Goal: Browse casually

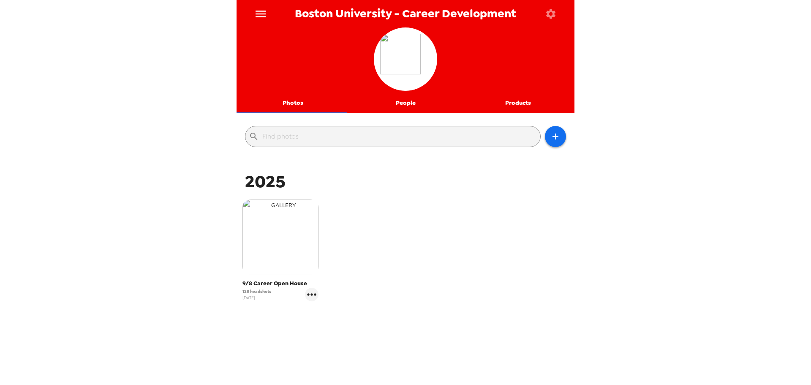
click at [295, 244] on img "button" at bounding box center [281, 237] width 76 height 76
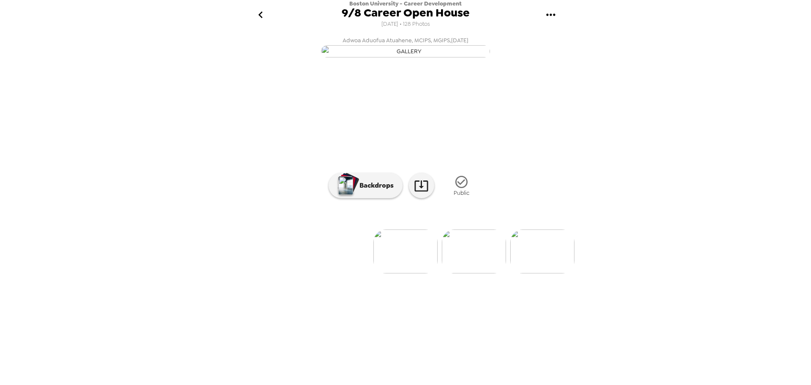
click at [489, 273] on img at bounding box center [474, 251] width 64 height 44
click at [434, 273] on img at bounding box center [440, 251] width 64 height 44
click at [475, 273] on img at bounding box center [474, 251] width 64 height 44
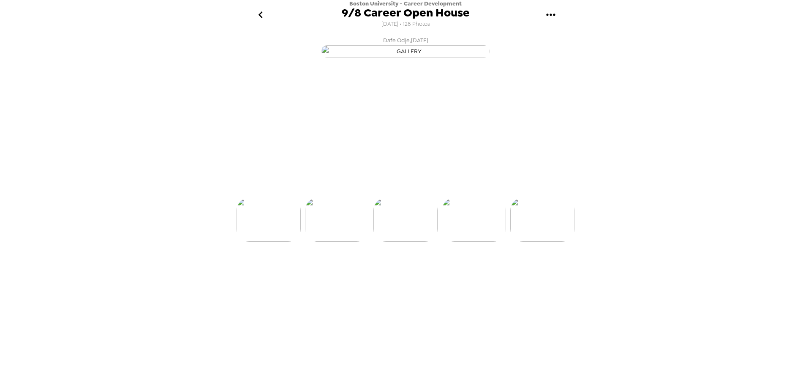
scroll to position [0, 205]
click at [474, 273] on img at bounding box center [474, 251] width 64 height 44
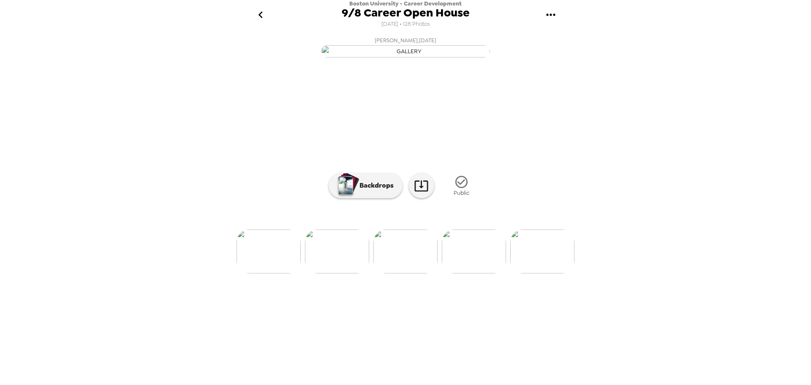
click at [464, 273] on img at bounding box center [474, 251] width 64 height 44
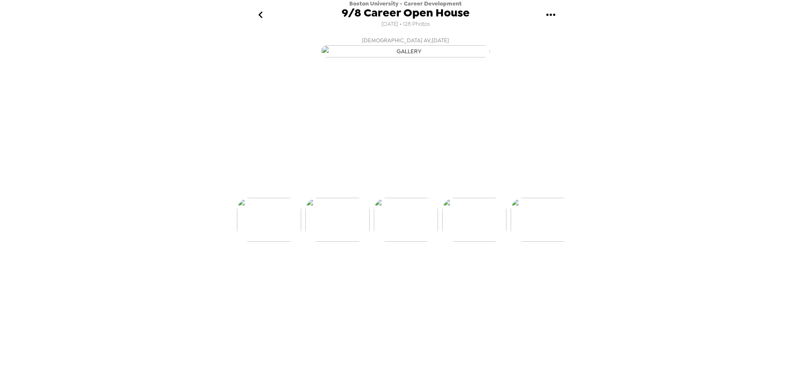
scroll to position [0, 547]
click at [474, 273] on img at bounding box center [474, 251] width 64 height 44
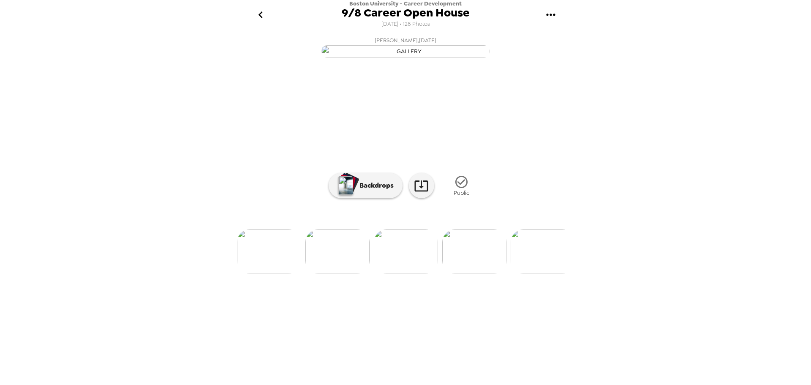
click at [474, 273] on img at bounding box center [474, 251] width 64 height 44
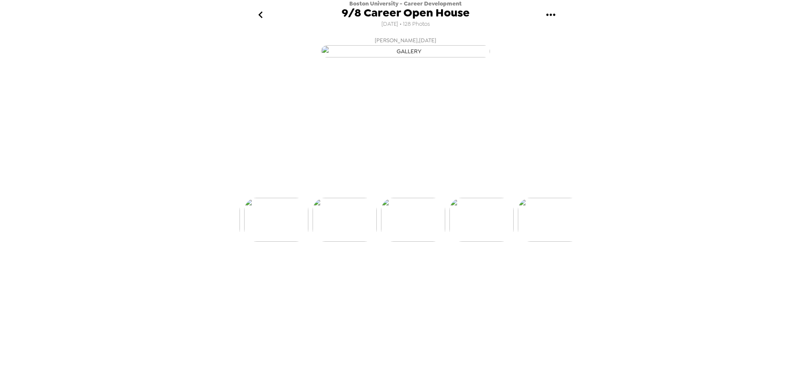
scroll to position [0, 890]
click at [474, 273] on img at bounding box center [474, 251] width 64 height 44
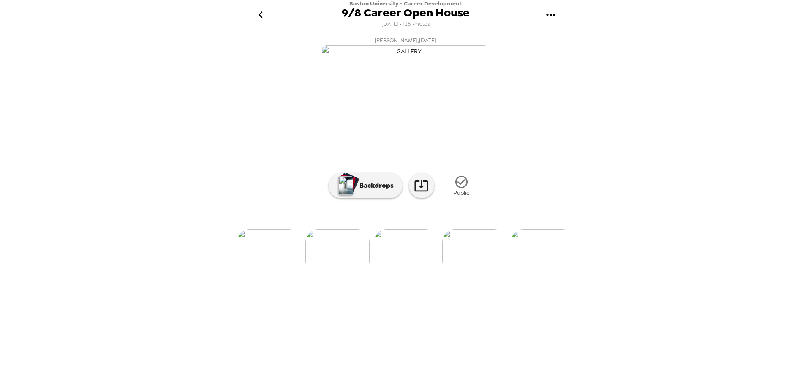
click at [474, 273] on img at bounding box center [474, 251] width 64 height 44
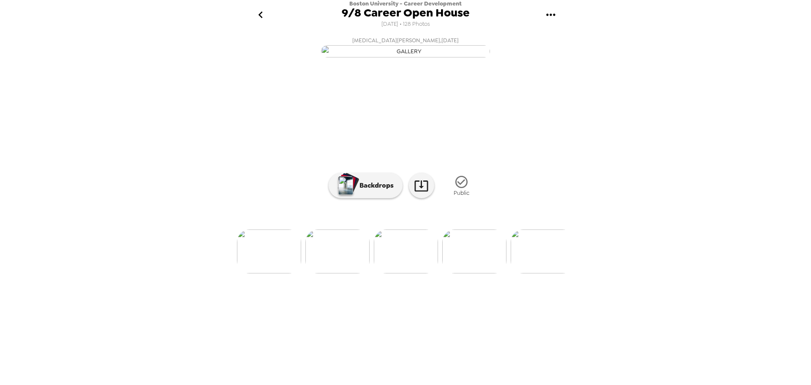
click at [474, 273] on img at bounding box center [474, 251] width 64 height 44
click at [475, 273] on img at bounding box center [474, 251] width 64 height 44
click at [475, 273] on img at bounding box center [475, 251] width 64 height 44
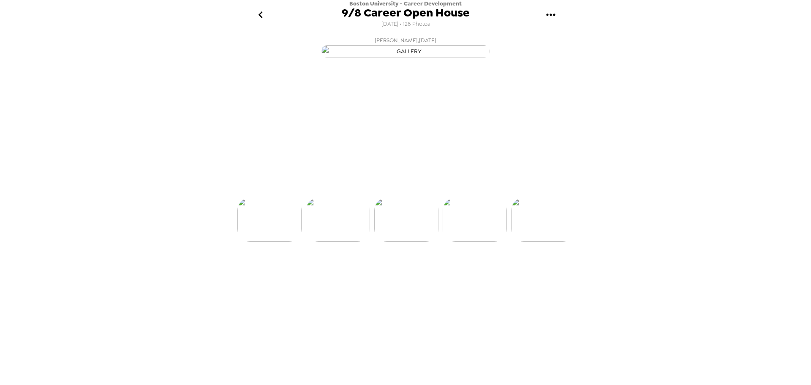
scroll to position [0, 1437]
click at [475, 273] on img at bounding box center [475, 251] width 64 height 44
click at [476, 273] on img at bounding box center [475, 251] width 64 height 44
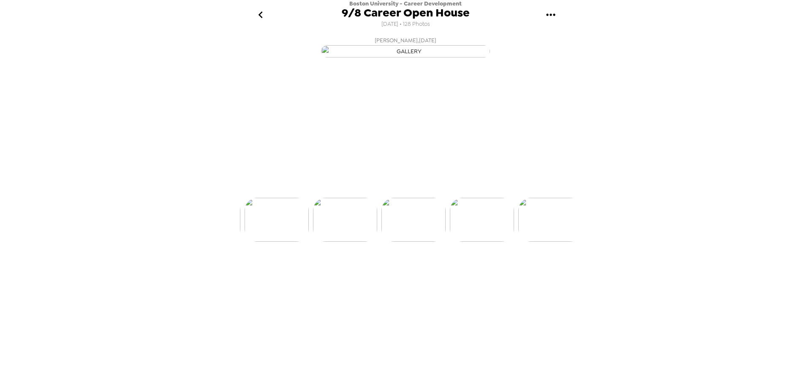
scroll to position [0, 1642]
click at [477, 273] on img at bounding box center [475, 251] width 64 height 44
click at [478, 273] on img at bounding box center [475, 251] width 64 height 44
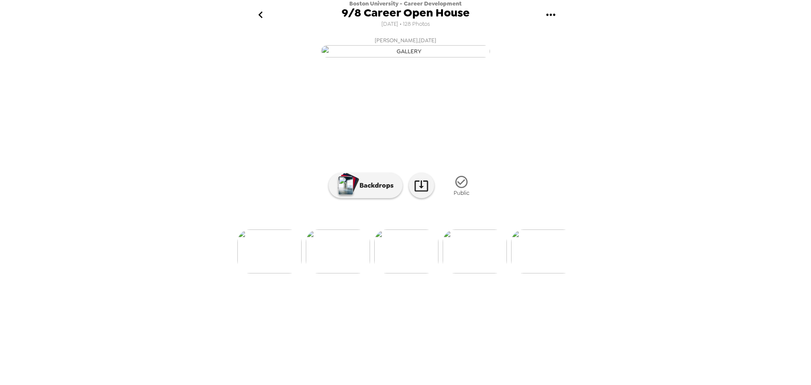
click at [478, 273] on img at bounding box center [475, 251] width 64 height 44
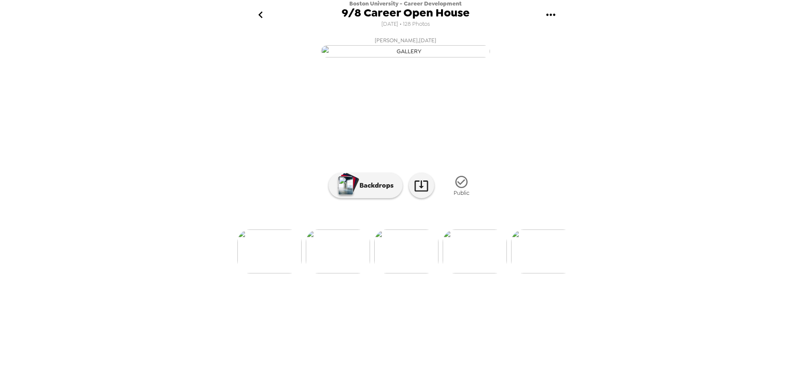
click at [478, 273] on img at bounding box center [475, 251] width 64 height 44
click at [480, 273] on img at bounding box center [475, 251] width 64 height 44
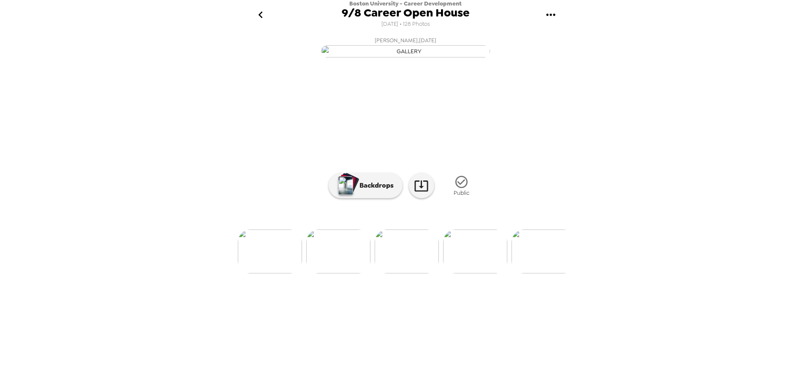
click at [480, 273] on img at bounding box center [475, 251] width 64 height 44
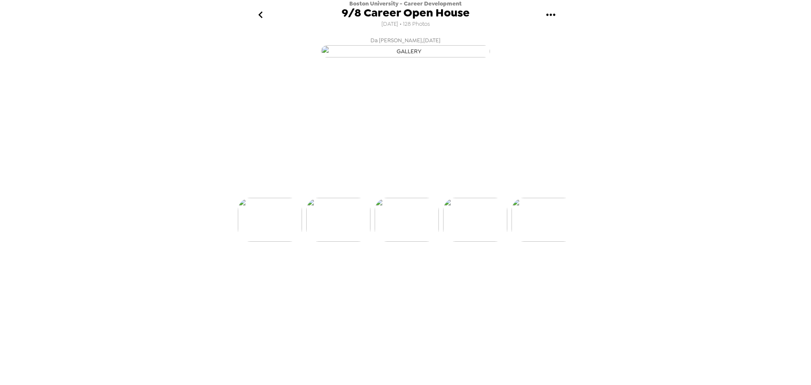
click at [480, 242] on img at bounding box center [475, 220] width 64 height 44
click at [480, 273] on img at bounding box center [475, 251] width 64 height 44
click at [480, 242] on img at bounding box center [475, 220] width 64 height 44
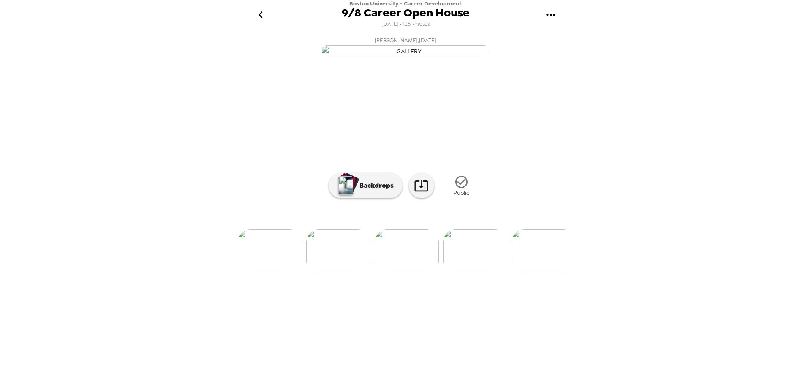
click at [467, 273] on img at bounding box center [475, 251] width 64 height 44
click at [465, 273] on img at bounding box center [475, 251] width 64 height 44
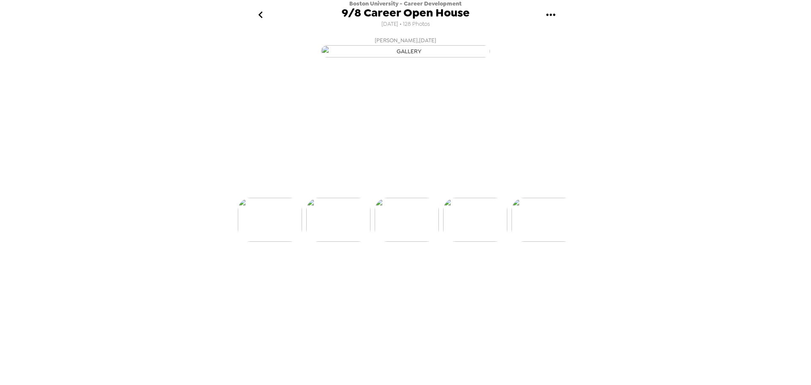
scroll to position [0, 3216]
click at [465, 273] on img at bounding box center [476, 251] width 64 height 44
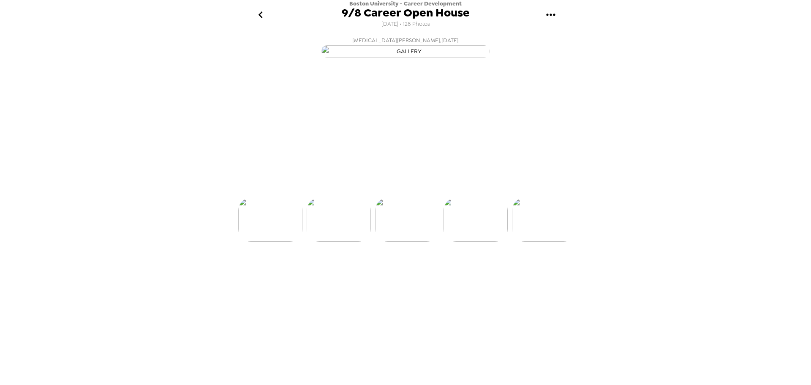
scroll to position [0, 3490]
click at [351, 273] on img at bounding box center [339, 251] width 64 height 44
click at [477, 273] on img at bounding box center [476, 251] width 64 height 44
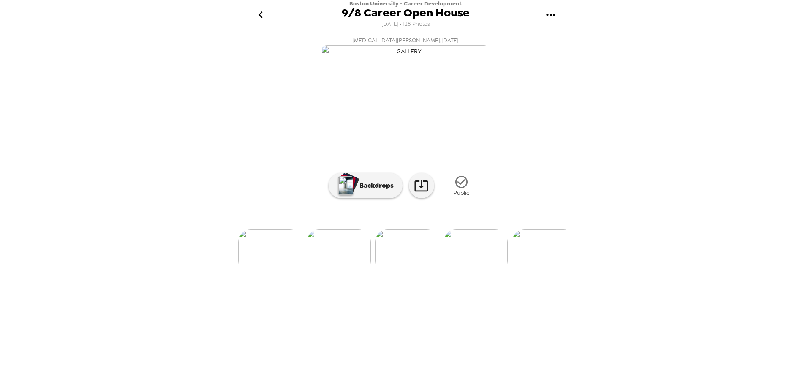
click at [478, 273] on img at bounding box center [476, 251] width 64 height 44
click at [480, 273] on img at bounding box center [476, 251] width 64 height 44
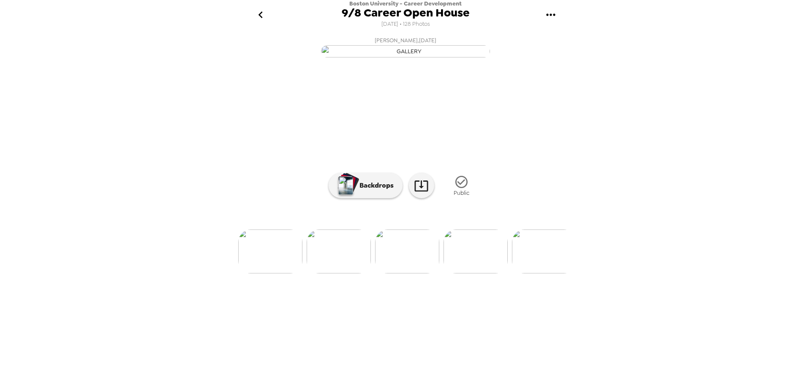
click at [480, 273] on img at bounding box center [476, 251] width 64 height 44
click at [480, 340] on div "Adwoa Aduofua Atuahene, MCIPS, MGIPS , 09-08-2025 Thomas Idrobo , 09-08-2025 Qi…" at bounding box center [406, 207] width 338 height 349
click at [480, 273] on img at bounding box center [476, 251] width 64 height 44
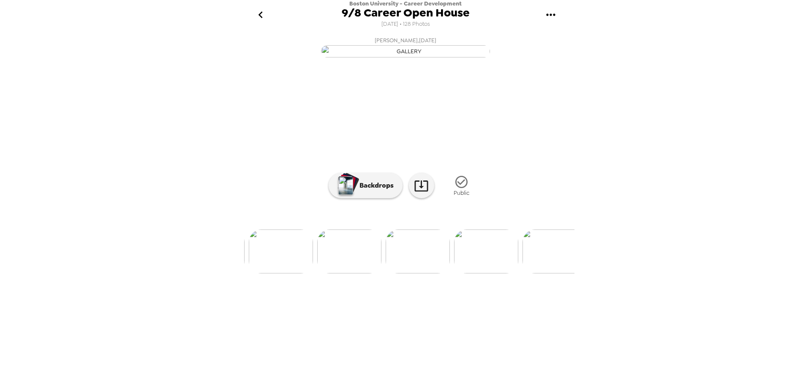
scroll to position [0, 8694]
click at [417, 273] on img at bounding box center [406, 251] width 64 height 44
click at [259, 14] on icon "go back" at bounding box center [260, 14] width 4 height 7
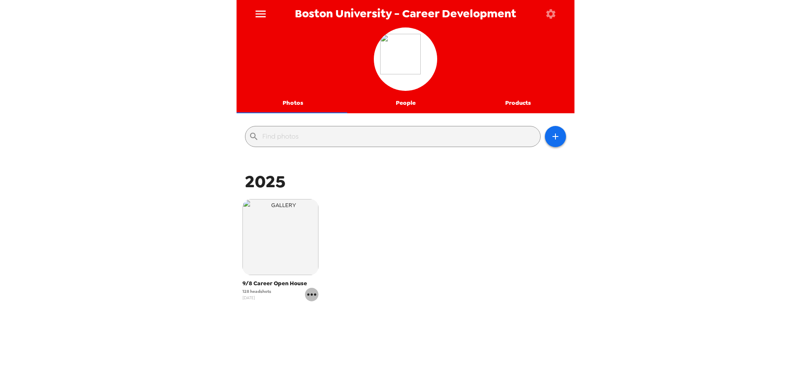
click at [310, 294] on icon "gallery menu" at bounding box center [312, 295] width 14 height 14
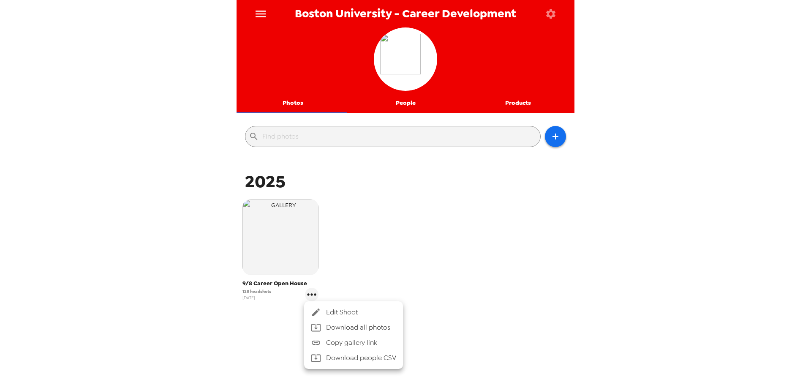
click at [409, 271] on div at bounding box center [405, 192] width 811 height 385
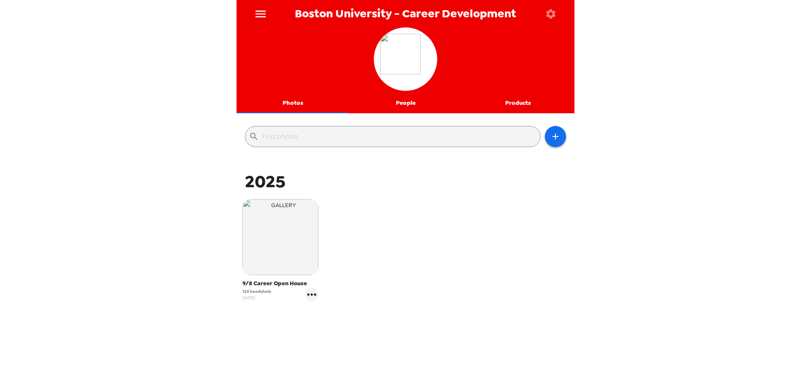
click at [411, 106] on button "People" at bounding box center [405, 103] width 113 height 20
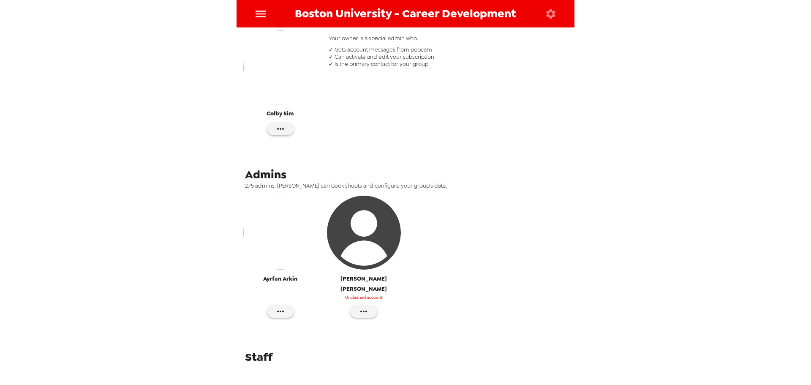
scroll to position [159, 0]
